Goal: Task Accomplishment & Management: Use online tool/utility

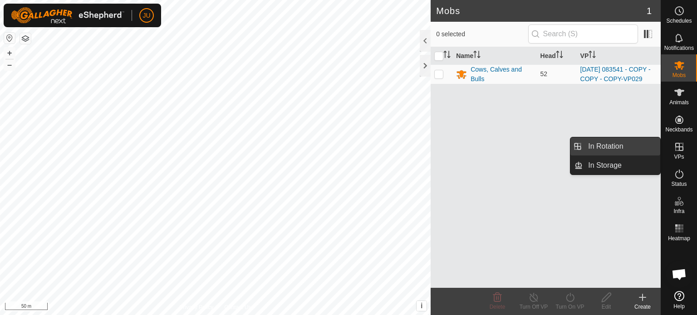
drag, startPoint x: 659, startPoint y: 149, endPoint x: 608, endPoint y: 143, distance: 50.8
click at [608, 143] on link "In Rotation" at bounding box center [622, 146] width 78 height 18
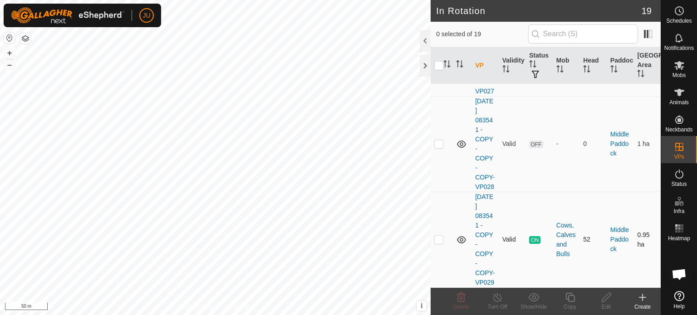
scroll to position [1917, 0]
click at [439, 236] on p-checkbox at bounding box center [438, 239] width 9 height 7
checkbox input "true"
click at [570, 303] on icon at bounding box center [569, 297] width 11 height 11
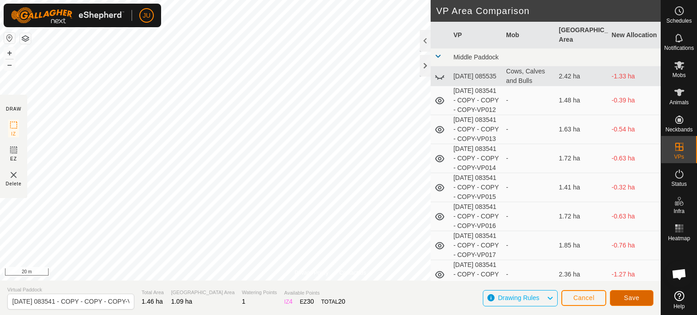
click at [633, 295] on span "Save" at bounding box center [631, 297] width 15 height 7
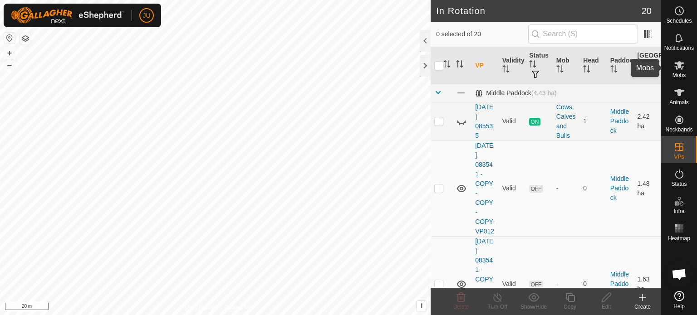
click at [677, 69] on icon at bounding box center [679, 65] width 11 height 11
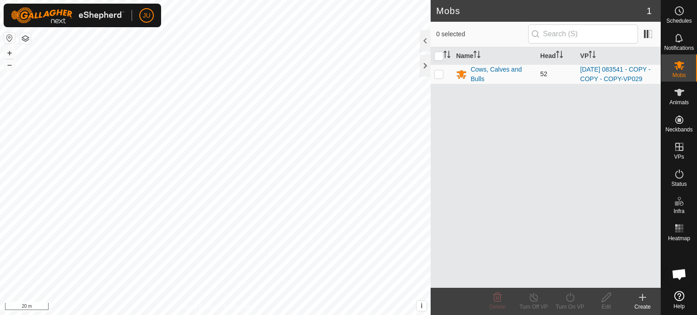
click at [436, 78] on p-checkbox at bounding box center [438, 73] width 9 height 7
checkbox input "true"
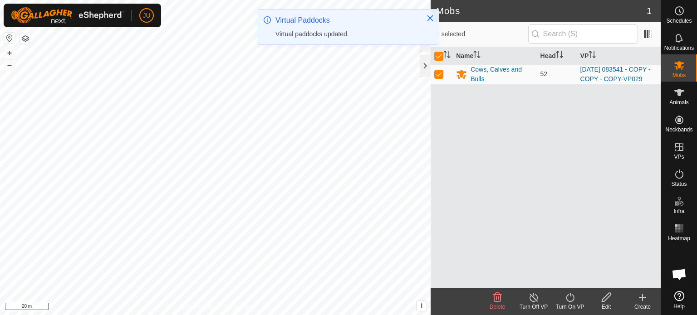
click at [570, 295] on icon at bounding box center [570, 297] width 8 height 9
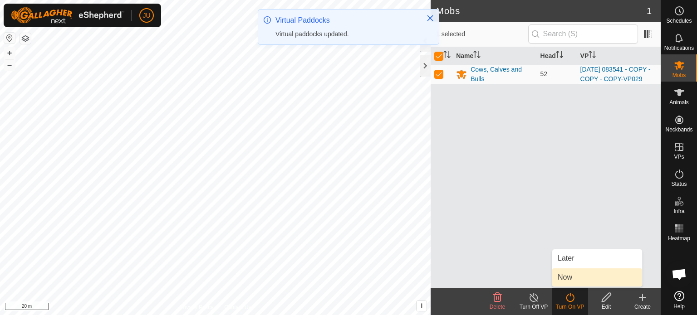
click at [571, 276] on link "Now" at bounding box center [597, 278] width 90 height 18
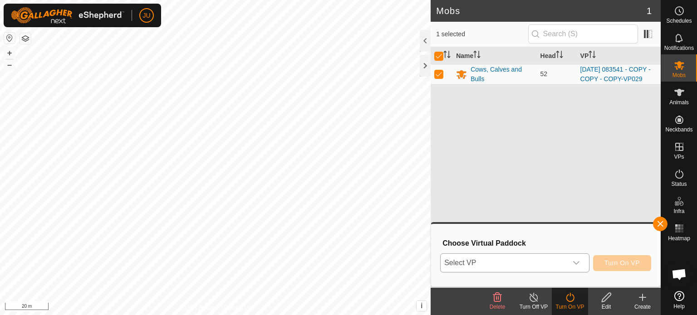
click at [575, 261] on icon "dropdown trigger" at bounding box center [576, 263] width 7 height 7
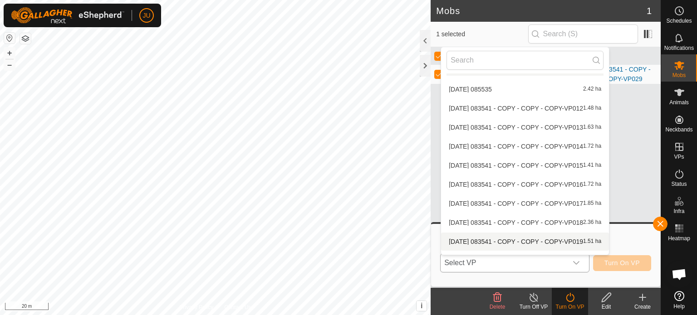
scroll to position [220, 0]
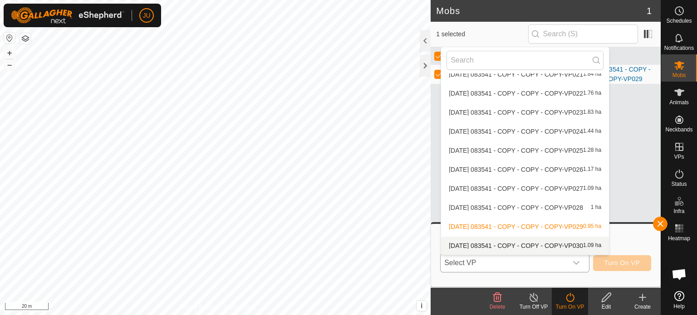
click at [561, 243] on li "[DATE] 083541 - COPY - COPY - COPY-VP030 1.09 ha" at bounding box center [525, 246] width 168 height 18
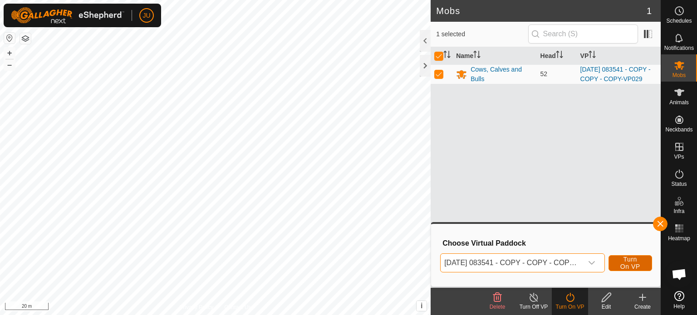
click at [624, 260] on span "Turn On VP" at bounding box center [630, 263] width 21 height 15
